Goal: Task Accomplishment & Management: Manage account settings

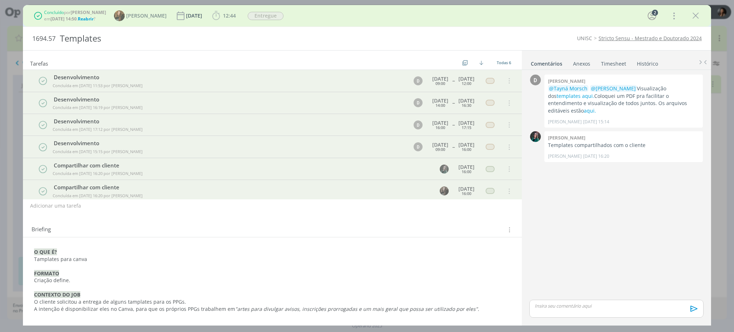
scroll to position [119, 0]
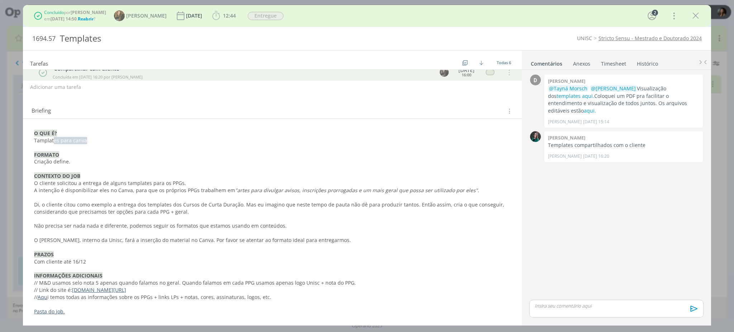
drag, startPoint x: 53, startPoint y: 141, endPoint x: 87, endPoint y: 141, distance: 34.1
click at [87, 141] on p "Tamplates para canva" at bounding box center [272, 140] width 477 height 7
click at [71, 166] on p "dialog" at bounding box center [272, 169] width 476 height 7
drag, startPoint x: 42, startPoint y: 186, endPoint x: 181, endPoint y: 183, distance: 139.2
click at [181, 183] on p "O cliente solicitou a entrega de alguns tamplates para os PPGs." at bounding box center [272, 183] width 476 height 7
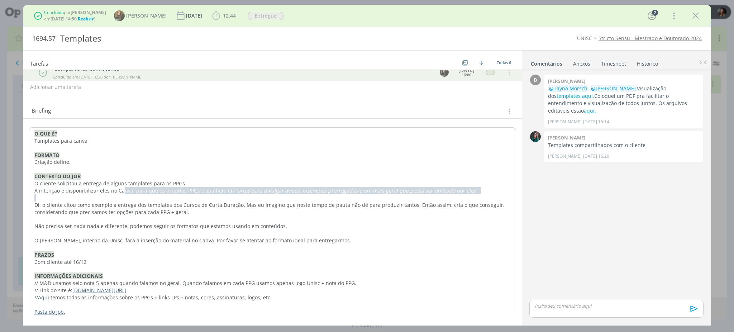
drag, startPoint x: 121, startPoint y: 189, endPoint x: 448, endPoint y: 198, distance: 327.2
click at [448, 198] on div "O QUE É? Tamplates para canva FORMATO Criação define. CONTEXTO DO JOB O cliente…" at bounding box center [273, 222] width 488 height 191
click at [265, 235] on p "dialog" at bounding box center [272, 233] width 476 height 7
drag, startPoint x: 263, startPoint y: 273, endPoint x: 263, endPoint y: 268, distance: 5.7
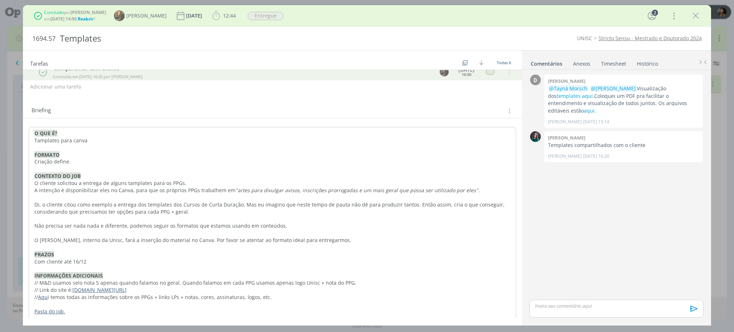
click at [262, 273] on p "INFORMAÇÕES ADICIONAIS" at bounding box center [272, 275] width 476 height 7
click at [265, 249] on p "dialog" at bounding box center [272, 247] width 476 height 7
click at [264, 258] on p "Com cliente até 16/12" at bounding box center [272, 261] width 476 height 7
click at [263, 265] on p "dialog" at bounding box center [272, 268] width 476 height 7
click at [279, 238] on p "O Bruno, interno da Unisc, fará a inserção do material no Canva. Por favor se a…" at bounding box center [272, 240] width 476 height 7
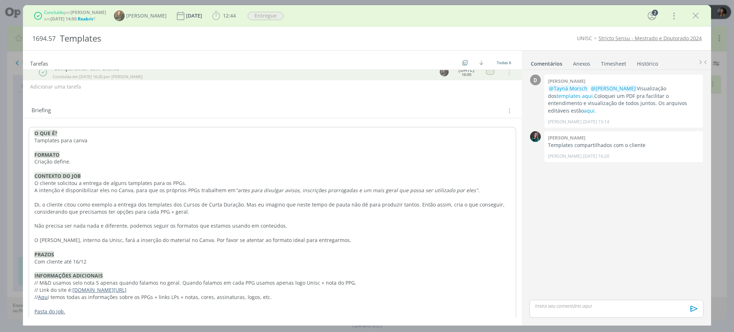
scroll to position [0, 0]
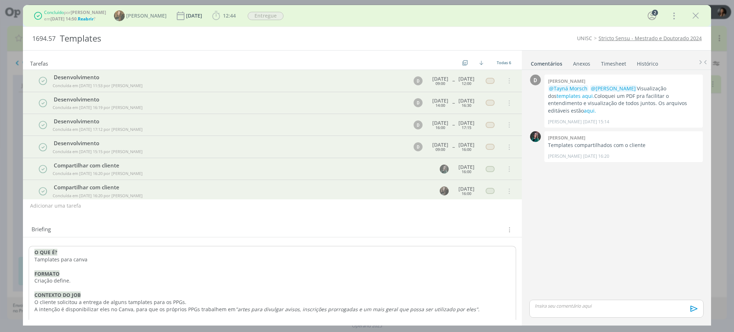
click at [230, 302] on p "O cliente solicitou a entrega de alguns tamplates para os PPGs." at bounding box center [272, 302] width 476 height 7
click at [129, 273] on p "FORMATO" at bounding box center [272, 273] width 476 height 7
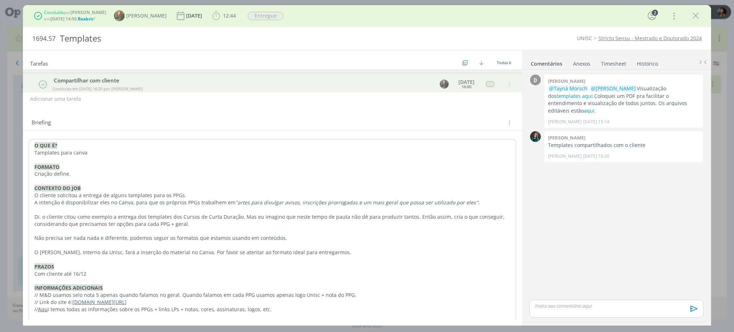
scroll to position [119, 0]
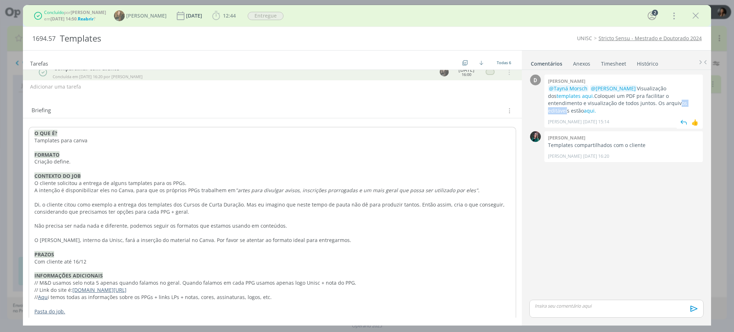
drag, startPoint x: 617, startPoint y: 103, endPoint x: 642, endPoint y: 106, distance: 24.6
click at [642, 106] on p "@Tayná Morsch @Renata Piccinin Visualização dos templates aqui. Coloquei um PDF…" at bounding box center [623, 99] width 151 height 29
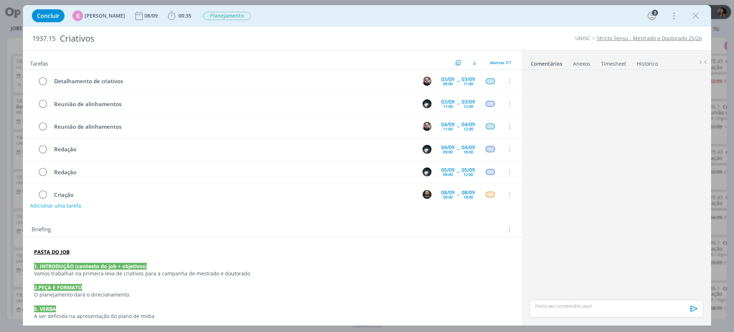
scroll to position [36, 0]
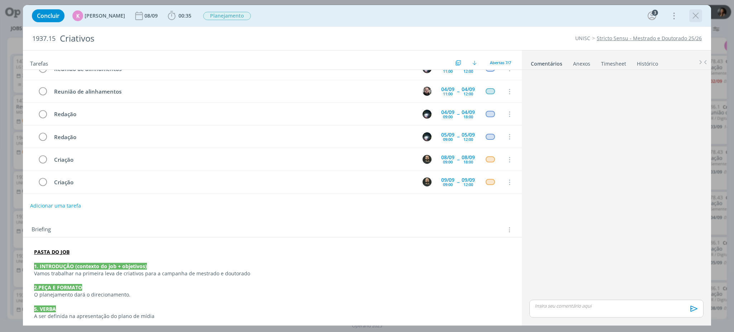
click at [697, 14] on icon "dialog" at bounding box center [696, 15] width 11 height 11
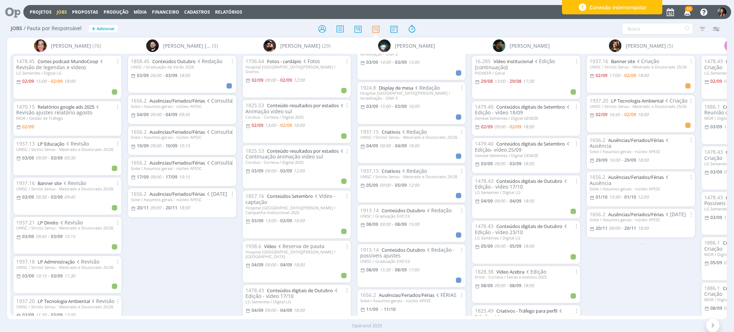
scroll to position [231, 0]
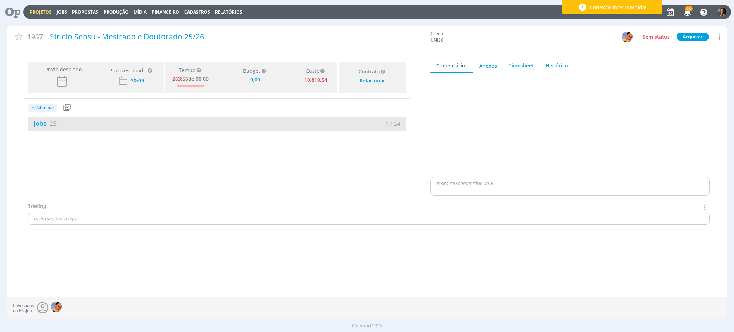
click at [113, 127] on div "Jobs 23" at bounding box center [122, 124] width 189 height 10
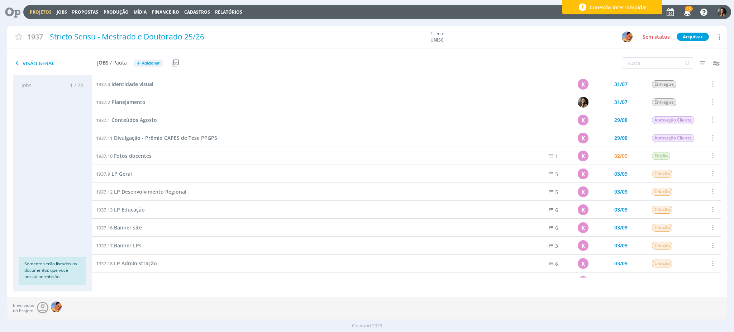
click at [259, 285] on div "1937.3 Identidade visual K 31/07 Entregue Selecionar Concluir Cancelar Iniciar …" at bounding box center [407, 183] width 630 height 216
drag, startPoint x: 38, startPoint y: 194, endPoint x: 61, endPoint y: 191, distance: 23.5
click at [37, 193] on ul "Jobs 1 / 24 Propostas 0 / 0 Produção 0 / 0 Mídia 0 / 0 Financeiro 0 / 0 Somente…" at bounding box center [52, 183] width 79 height 209
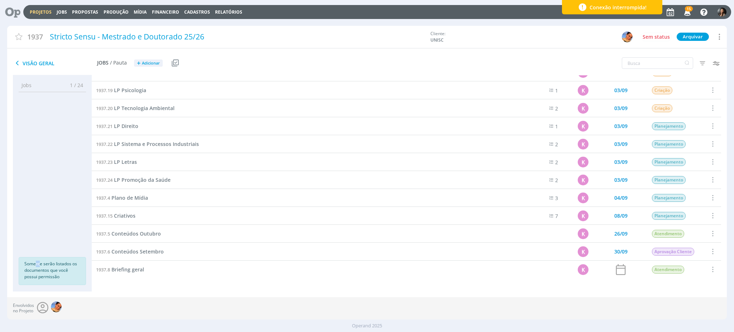
scroll to position [210, 0]
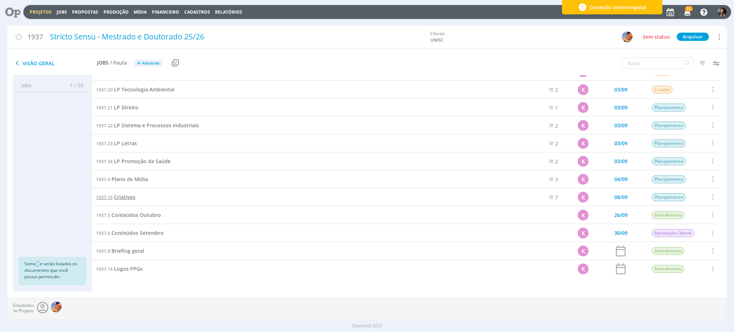
click at [120, 195] on span "Criativos" at bounding box center [125, 197] width 22 height 7
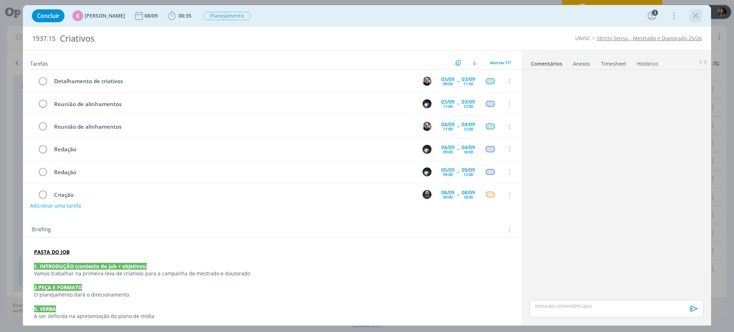
click at [698, 15] on icon "dialog" at bounding box center [696, 15] width 11 height 11
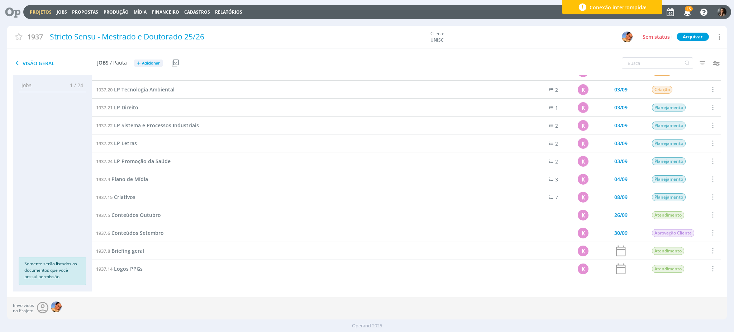
scroll to position [114, 0]
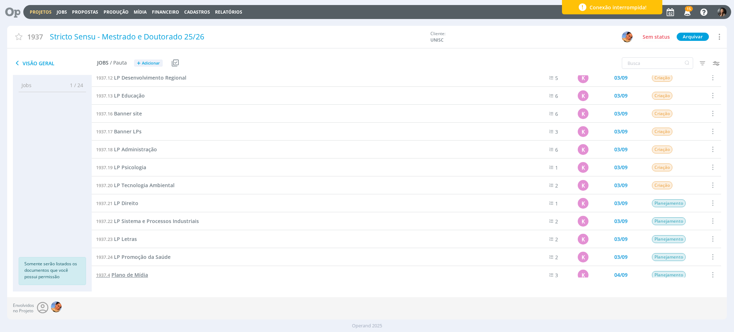
click at [136, 273] on span "Plano de Mídia" at bounding box center [130, 274] width 37 height 7
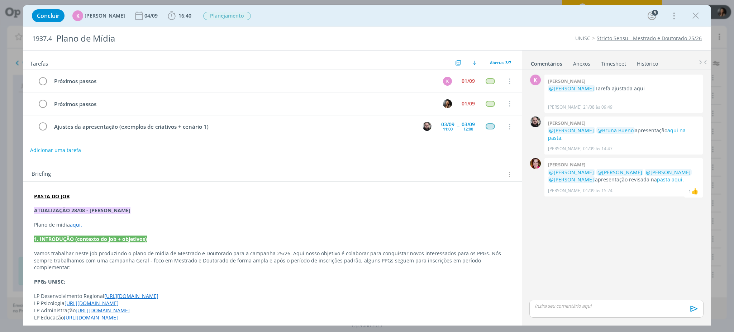
click at [60, 143] on div "Próximos passos K 01/09 Cancelar Próximos passos 01/09 Cancelar Ajustes da apre…" at bounding box center [272, 107] width 499 height 74
click at [73, 152] on button "Adicionar uma tarefa" at bounding box center [55, 150] width 51 height 12
click at [196, 144] on div "ENTER para salvar ESC para cancelar Ok" at bounding box center [272, 150] width 499 height 12
click at [199, 149] on input "dialog" at bounding box center [224, 149] width 379 height 10
type input "P"
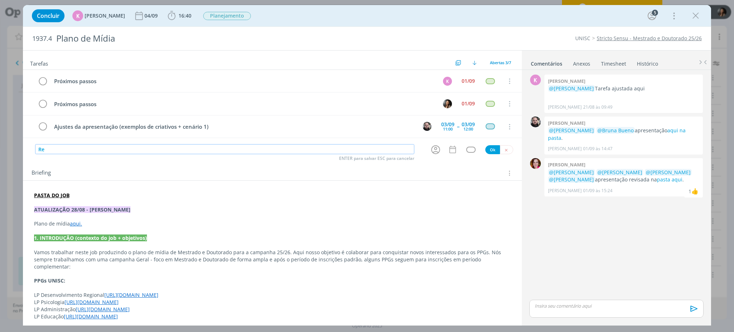
type input "R"
click at [430, 144] on icon "dialog" at bounding box center [435, 149] width 11 height 11
type input "Apresentação plano de mídia"
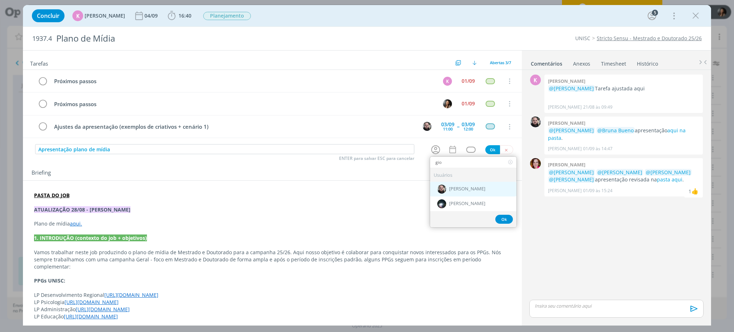
type input "gio"
click at [463, 188] on span "Giovani Souza" at bounding box center [467, 189] width 36 height 6
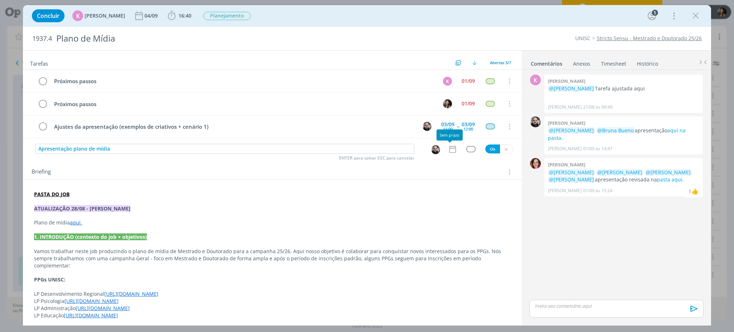
click at [451, 151] on icon "dialog" at bounding box center [452, 149] width 9 height 9
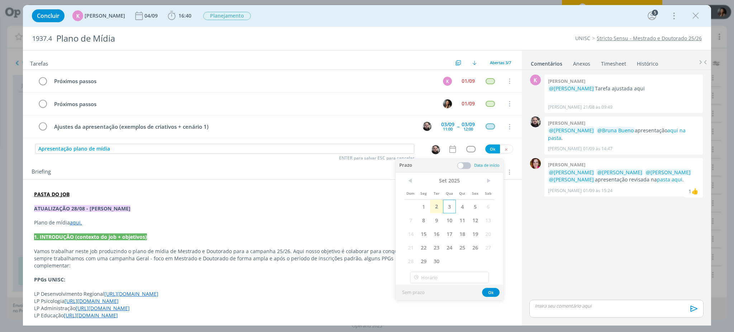
click at [451, 209] on span "3" at bounding box center [449, 207] width 13 height 14
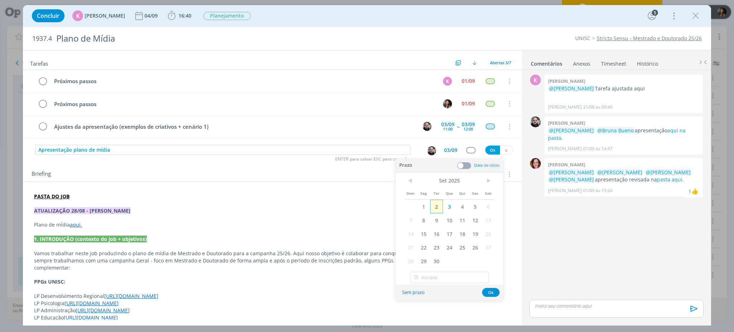
click at [438, 205] on span "2" at bounding box center [436, 207] width 13 height 14
click at [472, 165] on div at bounding box center [464, 165] width 14 height 7
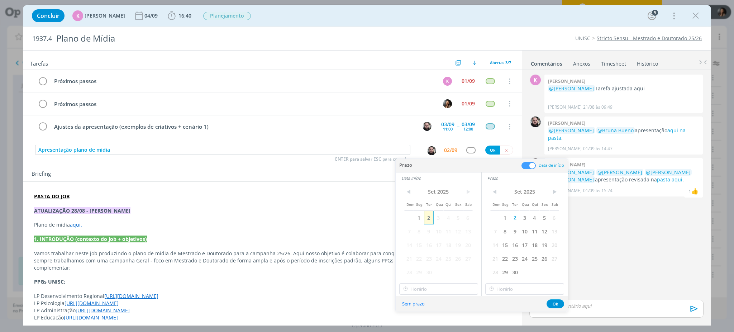
click at [427, 217] on span "2" at bounding box center [429, 218] width 10 height 14
click at [457, 287] on input "text" at bounding box center [438, 288] width 79 height 11
type input "18:00"
click at [604, 65] on link "Timesheet" at bounding box center [614, 62] width 26 height 10
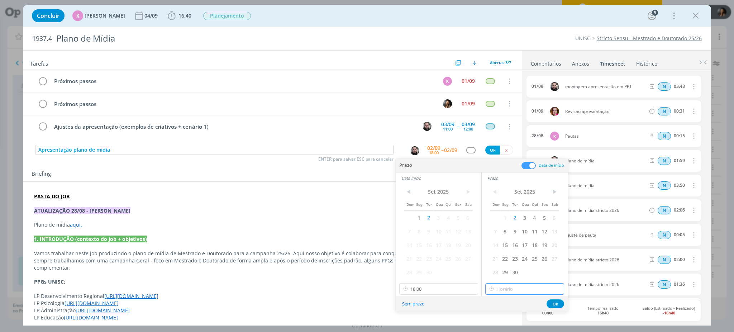
type input "18:00"
click at [521, 286] on input "18:00" at bounding box center [525, 288] width 79 height 11
click at [441, 287] on input "18:00" at bounding box center [438, 288] width 79 height 11
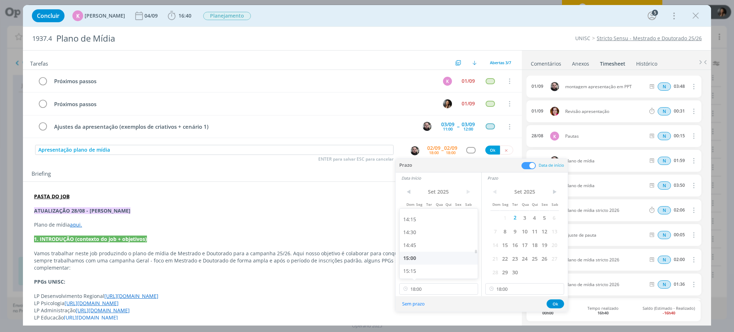
click at [425, 255] on div "15:00" at bounding box center [440, 258] width 80 height 13
type input "15:00"
click at [515, 298] on div "Sem prazo Ok" at bounding box center [482, 303] width 172 height 15
click at [514, 289] on input "18:00" at bounding box center [525, 288] width 79 height 11
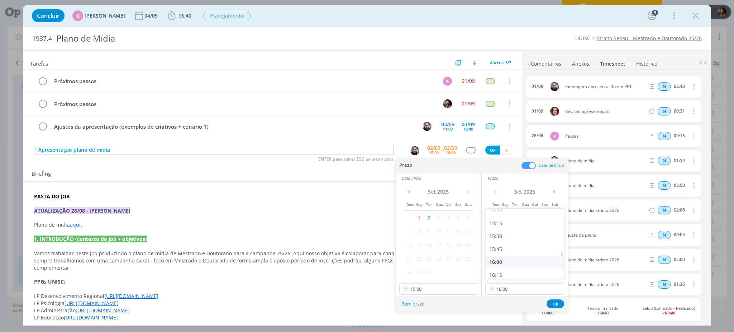
click at [503, 261] on div "16:00" at bounding box center [526, 262] width 80 height 13
type input "16:00"
drag, startPoint x: 555, startPoint y: 305, endPoint x: 540, endPoint y: 283, distance: 26.8
click at [555, 304] on button "Ok" at bounding box center [556, 303] width 18 height 9
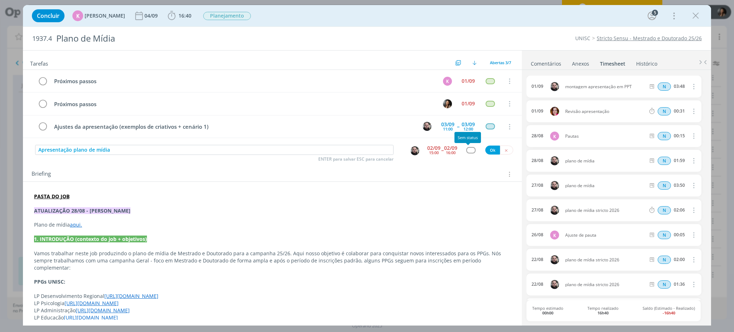
click at [467, 148] on div "dialog" at bounding box center [471, 150] width 9 height 6
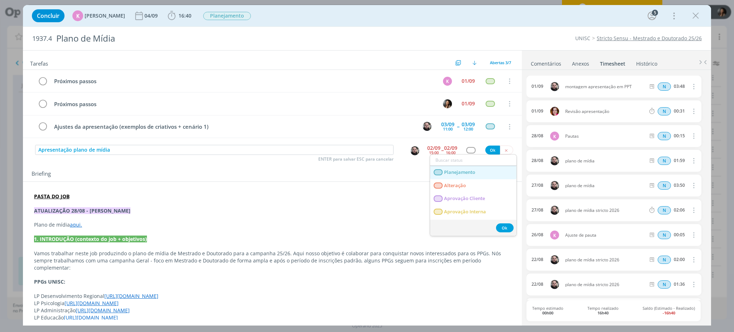
click at [458, 170] on span "Planejamento" at bounding box center [459, 173] width 31 height 6
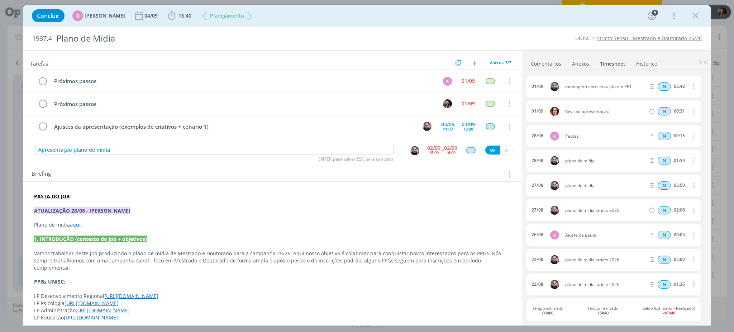
click at [486, 148] on div "Ok" at bounding box center [500, 150] width 28 height 9
click at [486, 151] on button "Ok" at bounding box center [493, 150] width 15 height 9
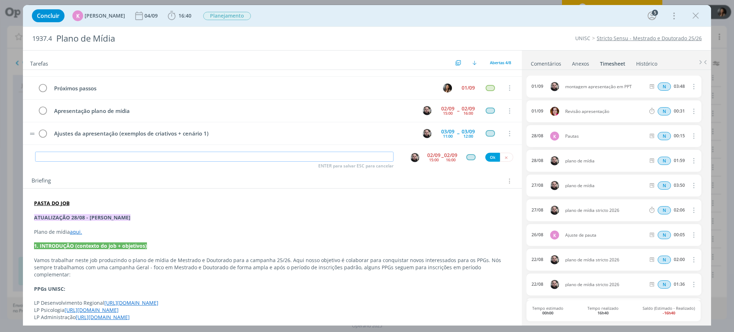
scroll to position [0, 0]
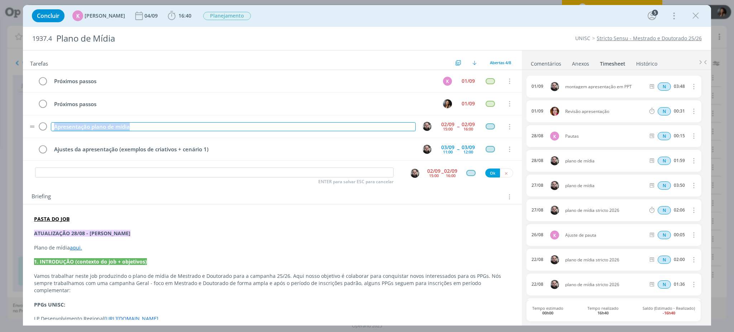
drag, startPoint x: 148, startPoint y: 127, endPoint x: 87, endPoint y: 131, distance: 60.7
click at [49, 120] on tr "Apresentação plano de mídia 02/09 15:00 -- 02/09 16:00 Cancelar" at bounding box center [272, 126] width 499 height 23
copy div "Apresentação plano de mídia"
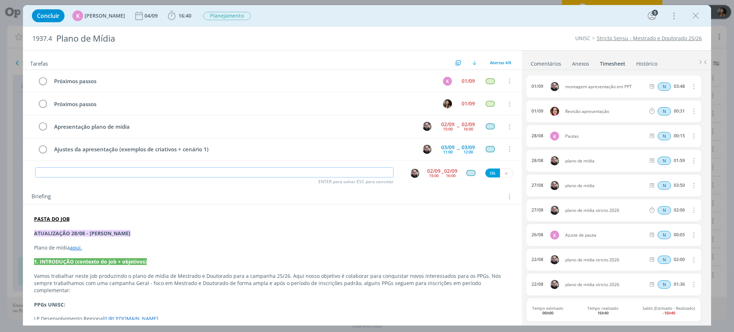
click at [152, 174] on input "dialog" at bounding box center [214, 172] width 359 height 10
paste input "Apresentação plano de mídia"
click at [411, 172] on img "dialog" at bounding box center [415, 173] width 9 height 9
type input "Apresentação plano de mídia"
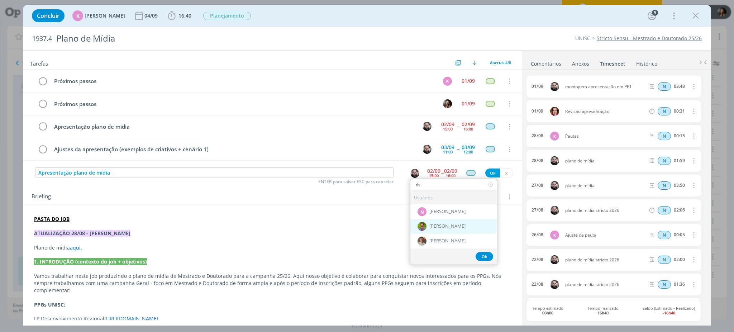
type input "th"
click at [446, 228] on span "Thales Hohl" at bounding box center [448, 226] width 36 height 6
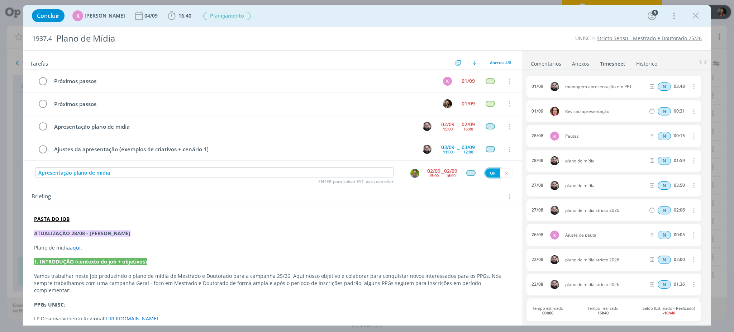
click at [488, 174] on button "Ok" at bounding box center [493, 173] width 15 height 9
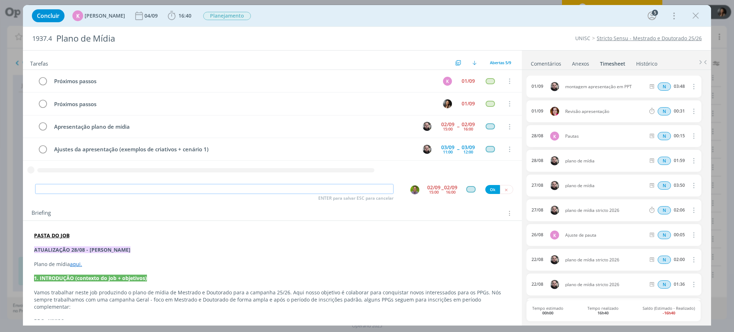
paste input "Apresentação plano de mídia"
click at [411, 193] on img "dialog" at bounding box center [415, 189] width 9 height 9
type input "Apresentação plano de mídia"
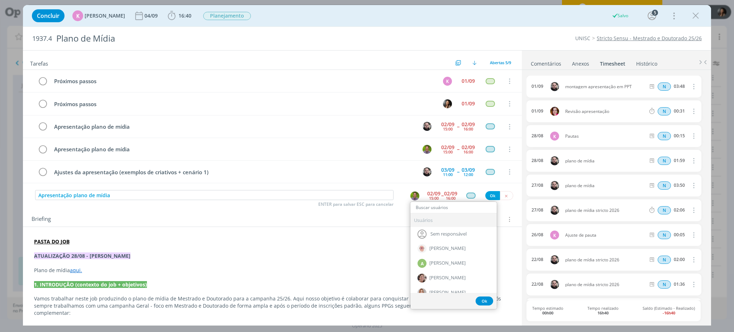
click at [431, 222] on div "Usuários" at bounding box center [454, 220] width 86 height 14
click at [426, 205] on input "dialog" at bounding box center [454, 208] width 86 height 10
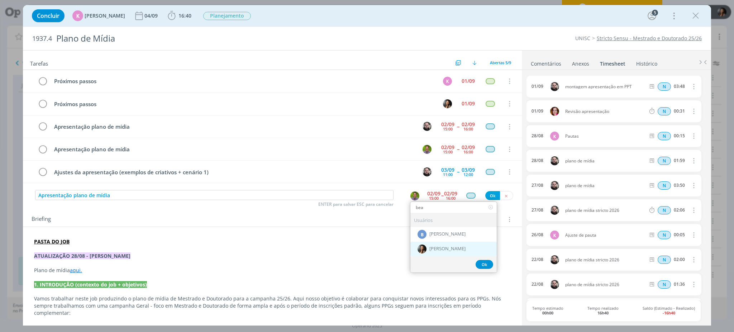
type input "bea"
drag, startPoint x: 454, startPoint y: 254, endPoint x: 450, endPoint y: 252, distance: 4.1
click at [453, 253] on div "[PERSON_NAME]" at bounding box center [454, 249] width 86 height 15
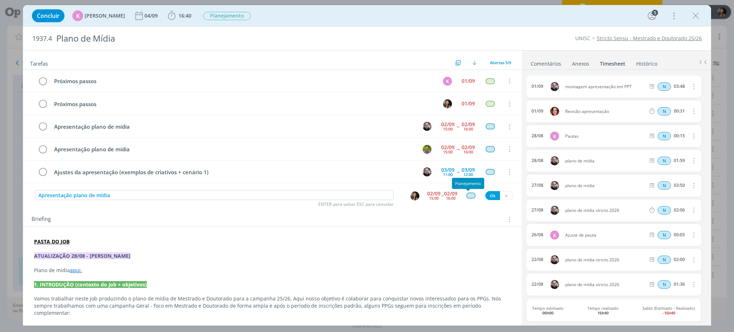
click at [467, 197] on div "dialog" at bounding box center [471, 196] width 9 height 6
type input "te"
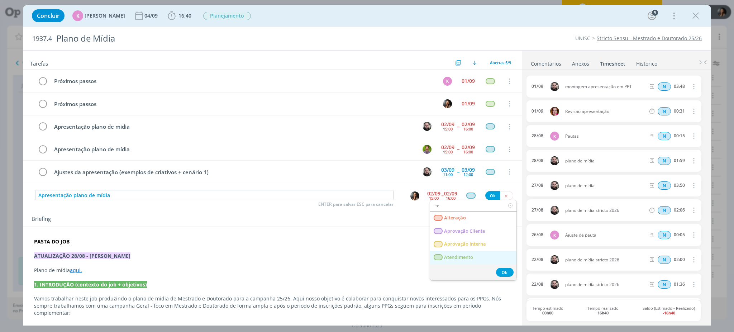
click at [458, 259] on span "Atendimento" at bounding box center [458, 258] width 29 height 6
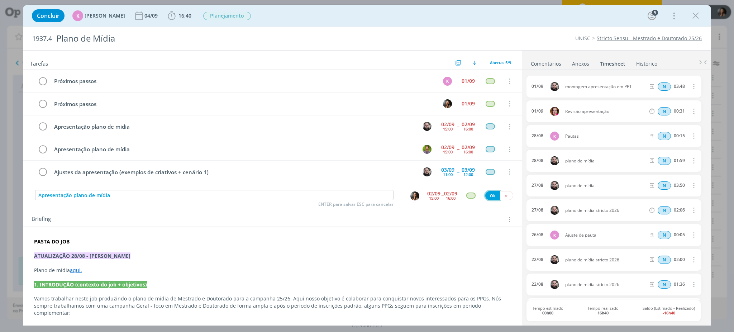
click at [487, 198] on button "Ok" at bounding box center [493, 195] width 15 height 9
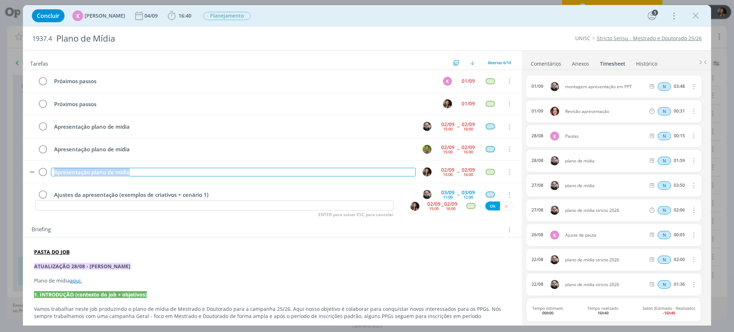
drag, startPoint x: 119, startPoint y: 172, endPoint x: 52, endPoint y: 165, distance: 67.4
click at [52, 165] on tr "Apresentação plano de mídia 02/09 15:00 -- 02/09 16:00 Cancelar" at bounding box center [272, 172] width 499 height 23
copy div "Apresentação plano de mídia"
click at [180, 15] on span "16:40" at bounding box center [185, 15] width 13 height 7
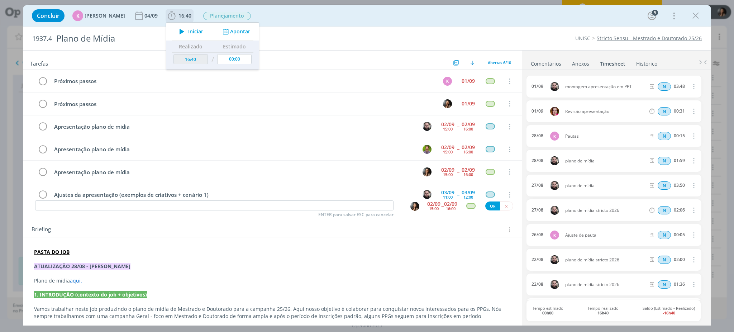
click at [228, 25] on div "Iniciar Apontar" at bounding box center [212, 32] width 93 height 18
click at [233, 32] on button "Apontar" at bounding box center [236, 32] width 30 height 8
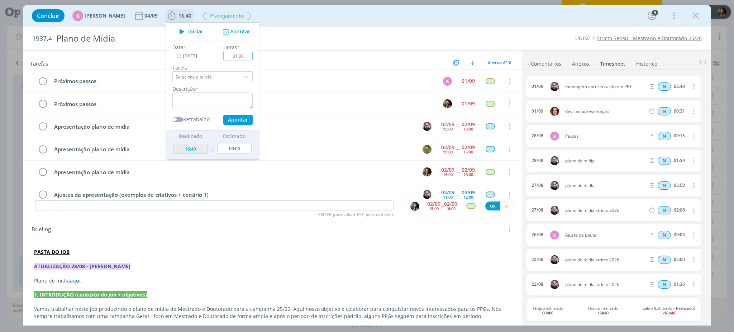
type input "01:00"
click at [211, 96] on textarea "dialog" at bounding box center [212, 101] width 80 height 16
paste textarea "Apresentação plano de mídia"
type textarea "Apresentação plano de mídia"
drag, startPoint x: 240, startPoint y: 123, endPoint x: 238, endPoint y: 116, distance: 6.8
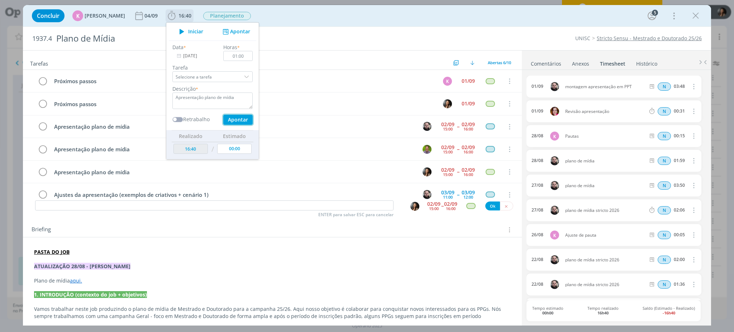
click at [239, 123] on button "Apontar" at bounding box center [237, 120] width 29 height 10
type input "17:40"
type input "00:00"
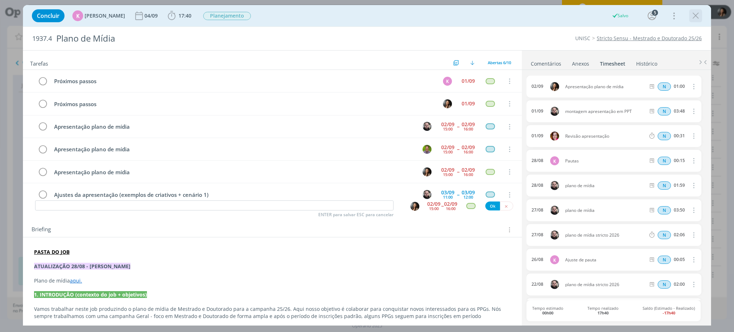
click at [697, 11] on icon "dialog" at bounding box center [696, 15] width 11 height 11
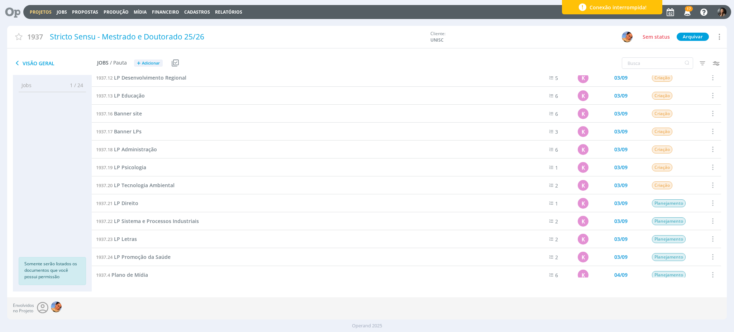
click at [36, 15] on div "Projetos Jobs Propostas Produção Mídia Financeiro Cadastros Relatórios 17 Notif…" at bounding box center [377, 12] width 708 height 14
click at [43, 12] on link "Projetos" at bounding box center [41, 12] width 22 height 6
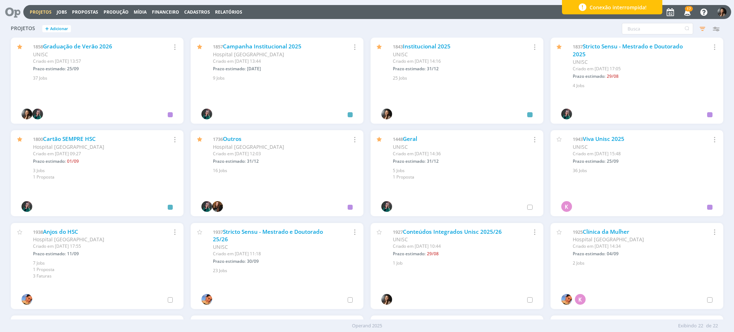
click at [85, 40] on div "1858 Graduação de Verão 2026 UNISC Criado em 04/02 às 13:57 Prazo estimado: 25/…" at bounding box center [97, 60] width 173 height 44
click at [88, 44] on link "Graduação de Verão 2026" at bounding box center [77, 47] width 69 height 8
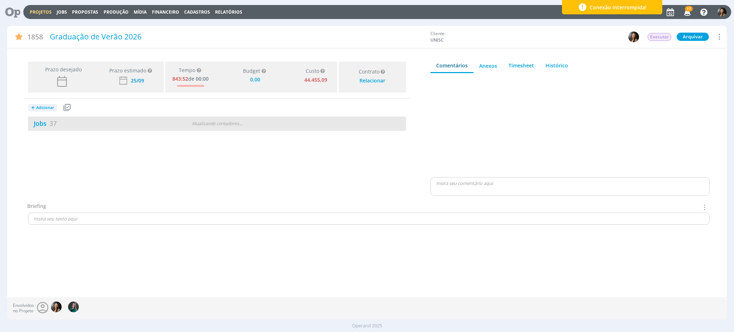
type input "0,00"
click at [185, 121] on div "Atualizando contadores . . ." at bounding box center [217, 123] width 123 height 6
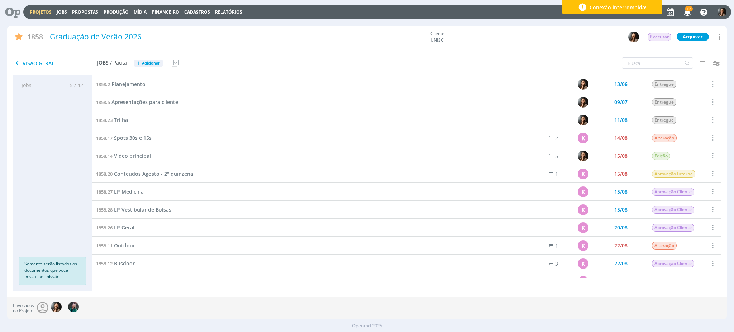
scroll to position [143, 0]
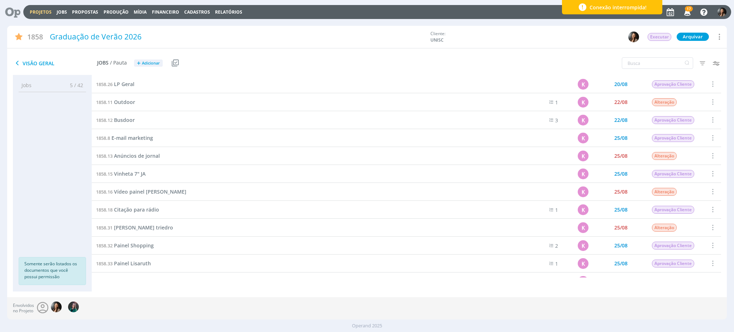
click at [44, 10] on link "Projetos" at bounding box center [41, 12] width 22 height 6
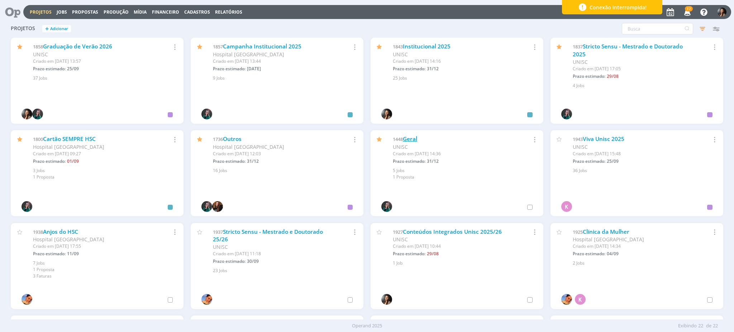
click at [412, 137] on link "Geral" at bounding box center [410, 139] width 14 height 8
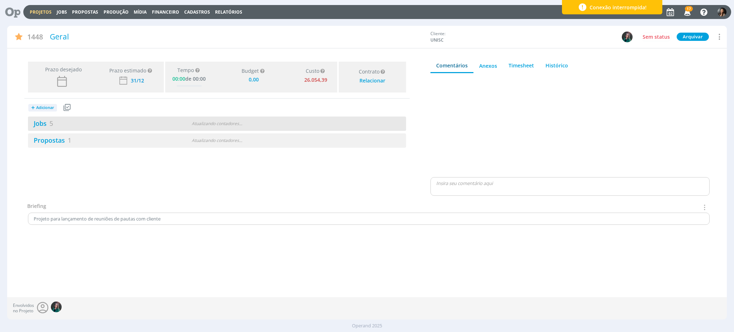
type input "0,00"
click at [199, 120] on div "Atualizando contadores . . ." at bounding box center [217, 123] width 123 height 6
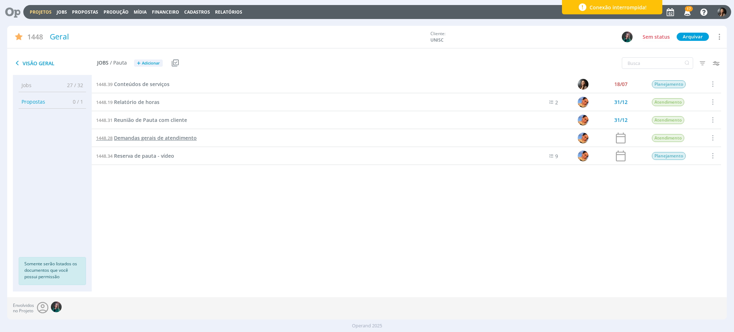
click at [170, 137] on span "Demandas gerais de atendimento" at bounding box center [155, 137] width 83 height 7
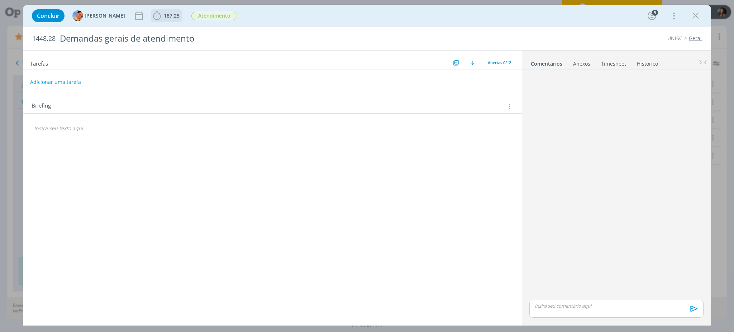
click at [165, 18] on span "187:25" at bounding box center [172, 15] width 16 height 7
click at [217, 30] on button "Apontar" at bounding box center [221, 32] width 30 height 8
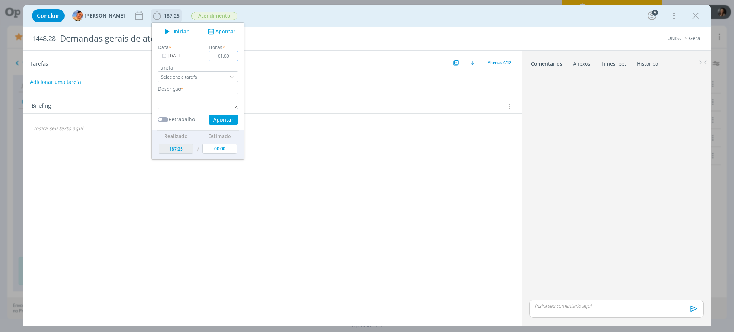
type input "01:00"
click at [219, 104] on textarea "dialog" at bounding box center [198, 101] width 80 height 16
click at [219, 119] on button "Apontar" at bounding box center [223, 120] width 29 height 10
type textarea "Trocas sobre site graduação, mestrado e doutorado"
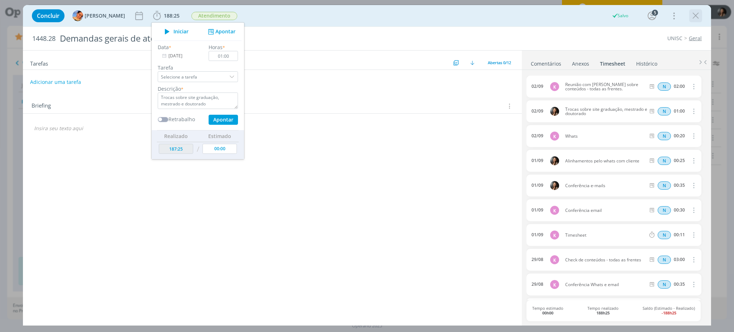
type input "00:00"
type input "188:25"
click at [696, 18] on icon "dialog" at bounding box center [696, 15] width 11 height 11
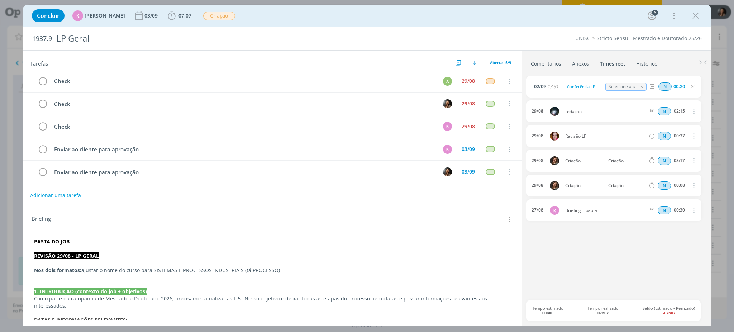
scroll to position [48, 0]
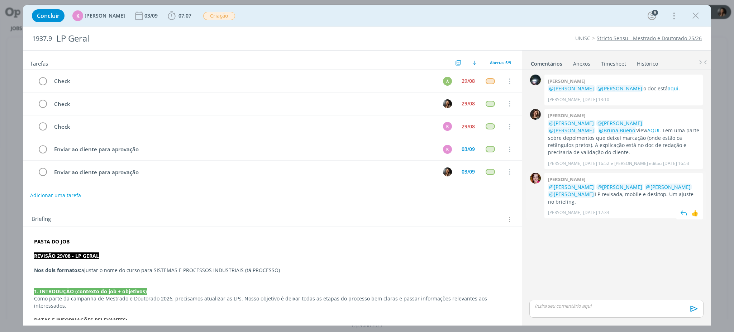
drag, startPoint x: 599, startPoint y: 194, endPoint x: 628, endPoint y: 200, distance: 30.3
click at [628, 200] on div "[PERSON_NAME] @[PERSON_NAME] @[PERSON_NAME] @[PERSON_NAME] @[PERSON_NAME] LP re…" at bounding box center [624, 196] width 159 height 46
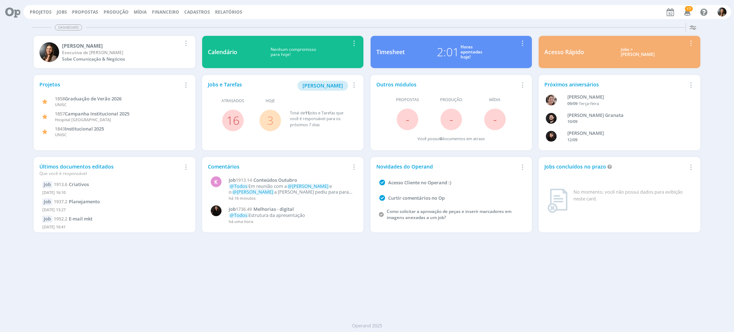
click at [12, 15] on icon at bounding box center [10, 12] width 15 height 14
drag, startPoint x: 277, startPoint y: 193, endPoint x: 356, endPoint y: 251, distance: 98.3
click at [340, 192] on p "@Todos Em reunião com a @[PERSON_NAME] e o @[PERSON_NAME] a [PERSON_NAME] pediu…" at bounding box center [292, 189] width 126 height 11
click at [373, 266] on div "Dashboard Salvar Selecione abaixo os cards desejados: Meus Meu Perfil [GEOGRAPH…" at bounding box center [367, 176] width 734 height 312
click at [432, 301] on div "Dashboard Salvar Selecione abaixo os cards desejados: Meus Meu Perfil [GEOGRAPH…" at bounding box center [367, 176] width 734 height 312
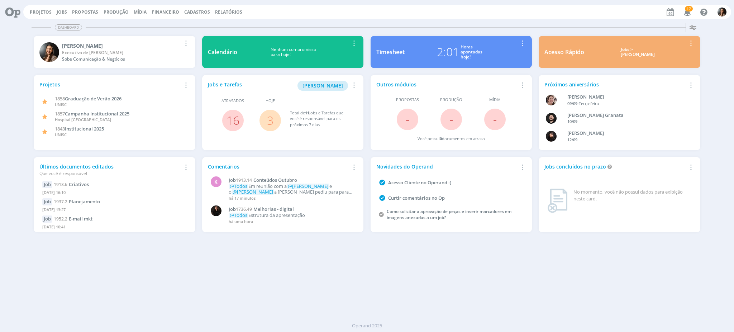
click at [461, 49] on div "Horas apontadas hoje!" at bounding box center [472, 51] width 22 height 15
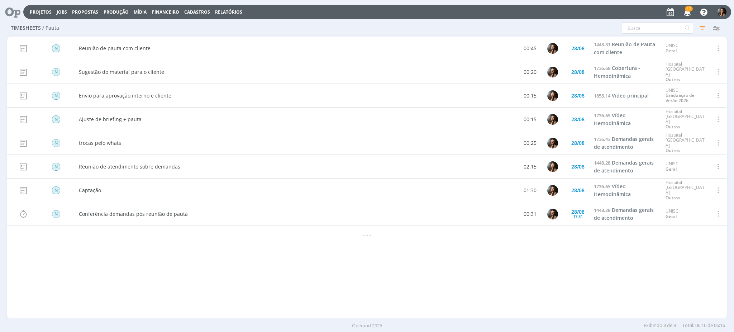
click at [17, 18] on icon at bounding box center [10, 12] width 15 height 14
